Goal: Find specific page/section

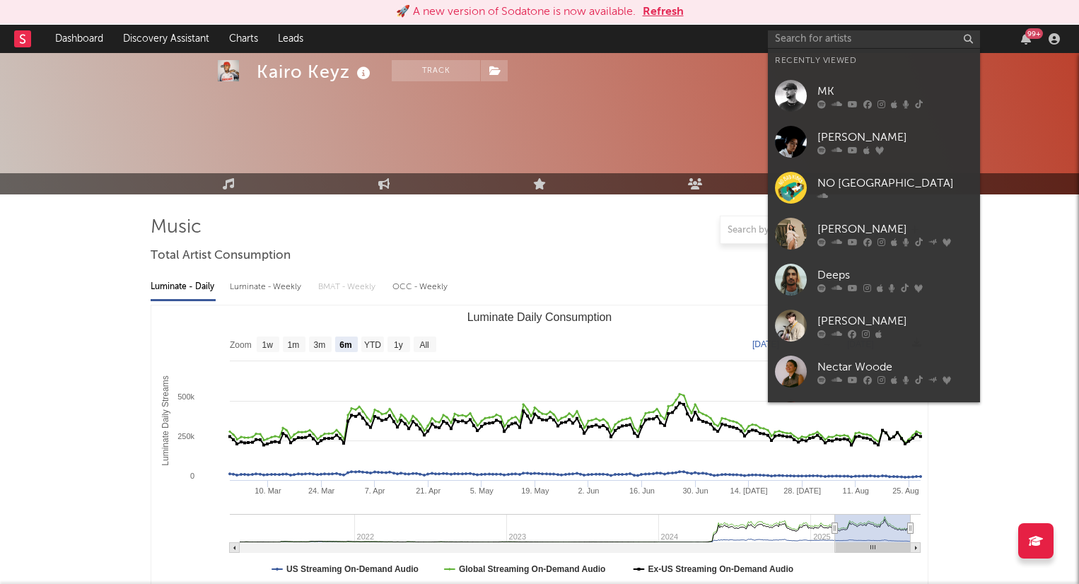
select select "6m"
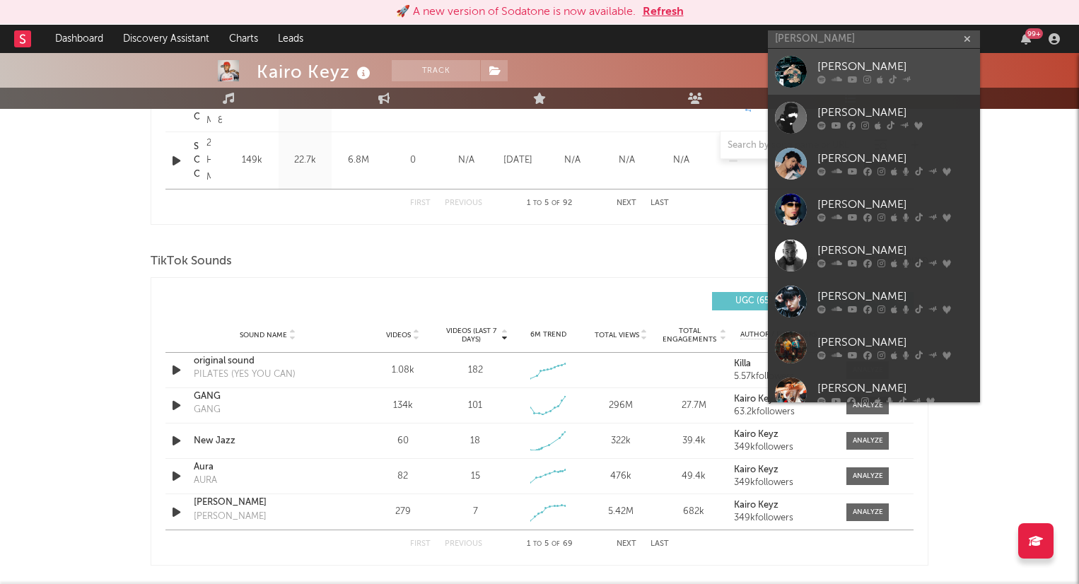
type input "[PERSON_NAME]"
click at [897, 62] on div "[PERSON_NAME]" at bounding box center [895, 67] width 156 height 17
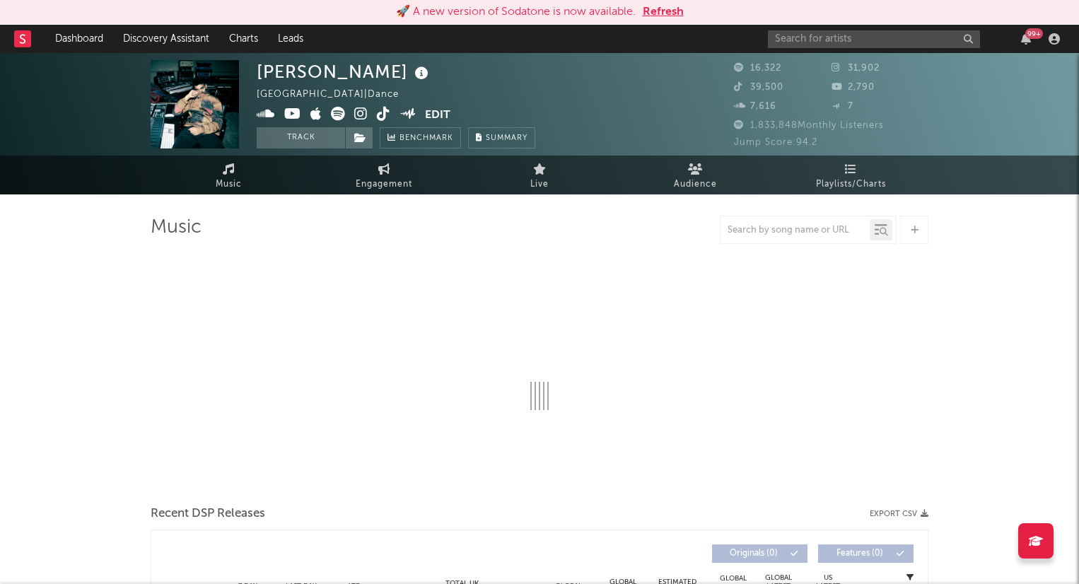
select select "6m"
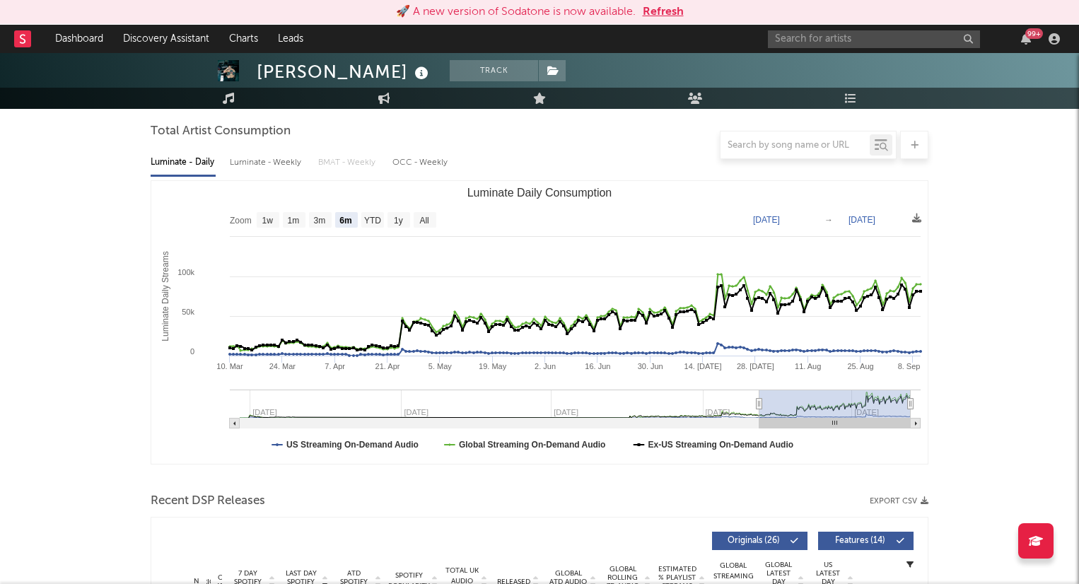
scroll to position [129, 0]
